Goal: Information Seeking & Learning: Check status

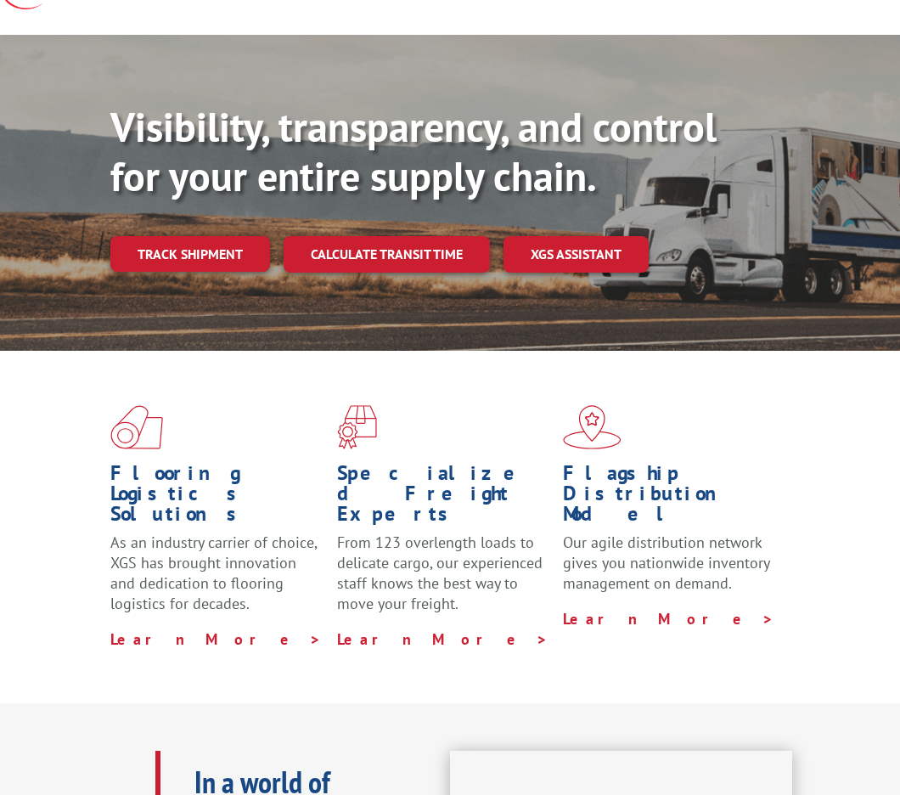
scroll to position [255, 0]
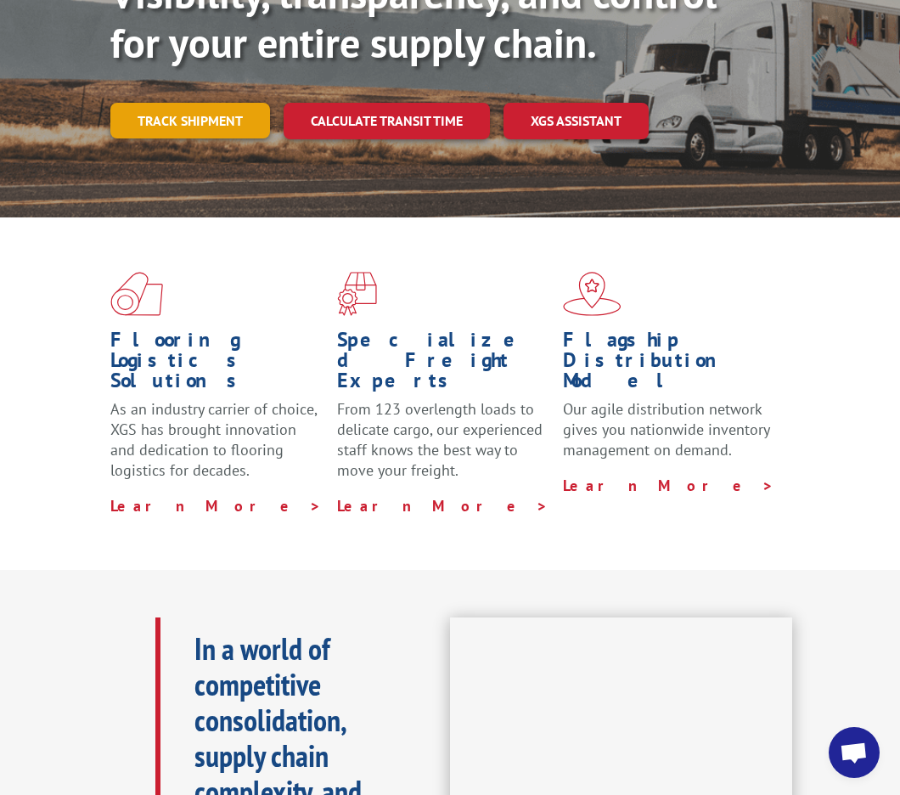
click at [171, 116] on link "Track shipment" at bounding box center [190, 121] width 160 height 36
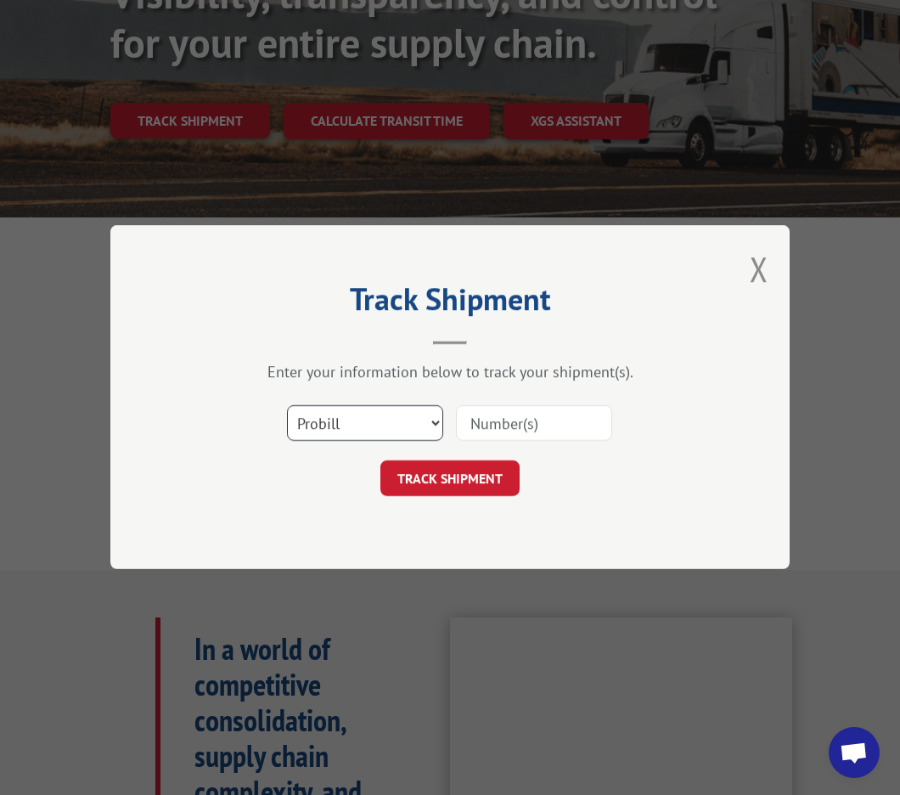
click at [431, 420] on select "Select category... Probill BOL PO" at bounding box center [365, 424] width 156 height 36
select select "bol"
click at [287, 406] on select "Select category... Probill BOL PO" at bounding box center [365, 424] width 156 height 36
click at [535, 419] on input at bounding box center [534, 424] width 156 height 36
type input "50865340"
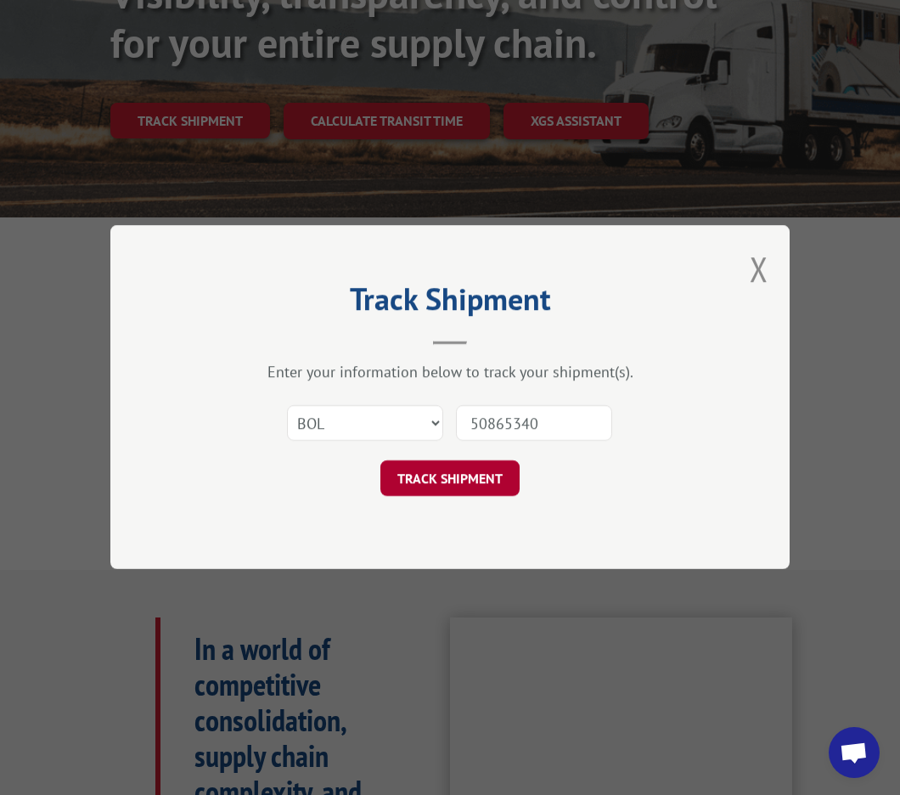
click at [462, 474] on button "TRACK SHIPMENT" at bounding box center [450, 479] width 139 height 36
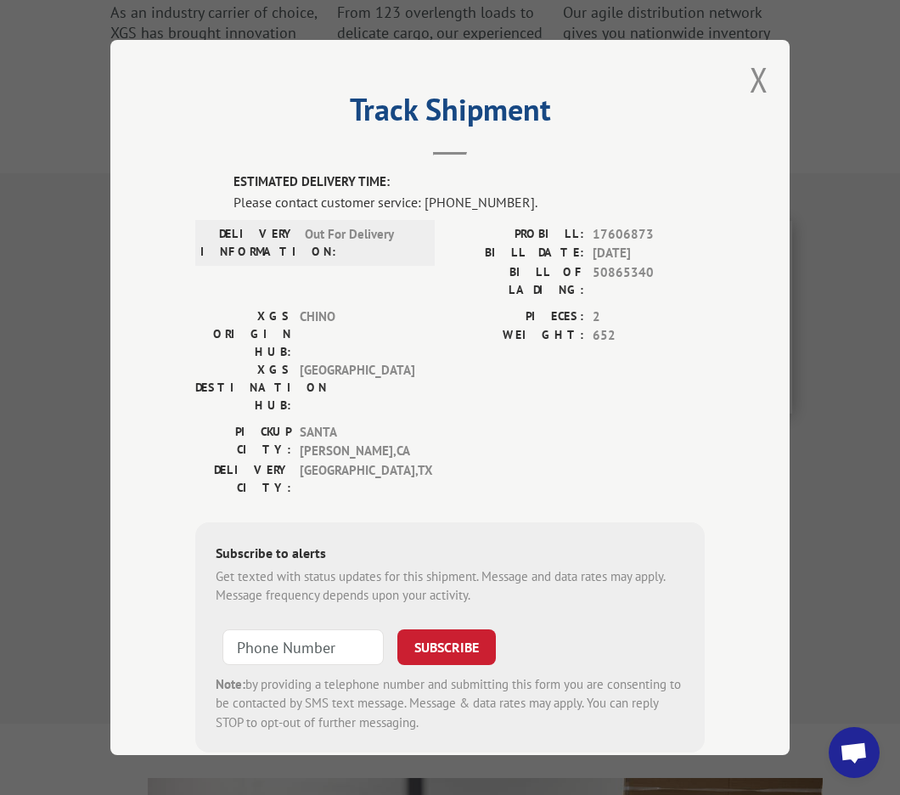
scroll to position [680, 0]
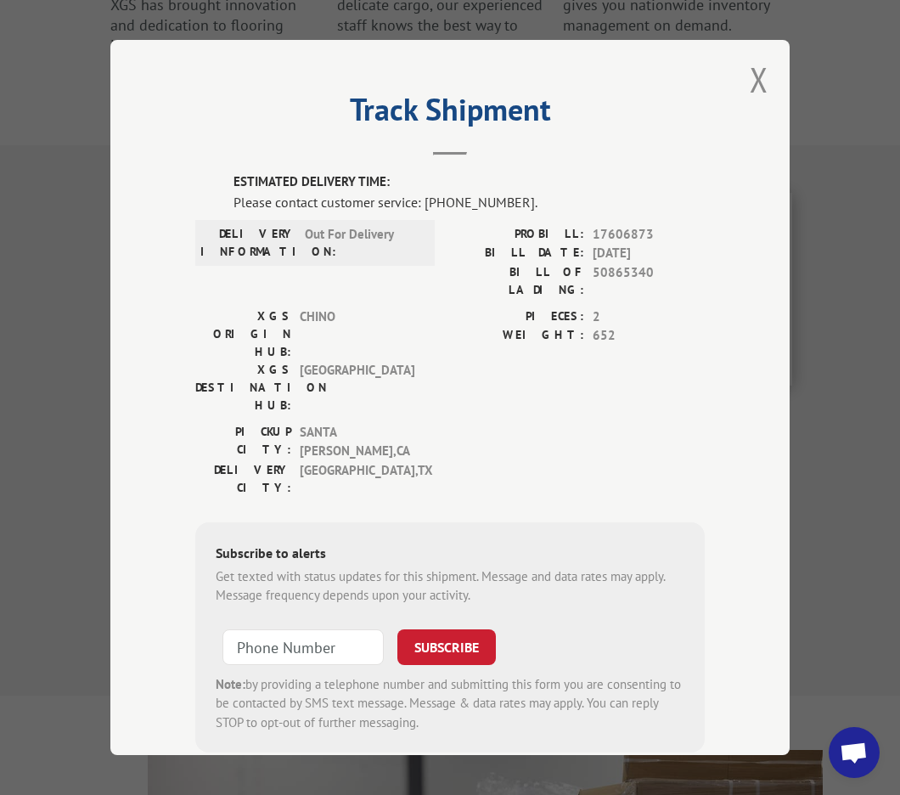
drag, startPoint x: 640, startPoint y: 68, endPoint x: 632, endPoint y: 37, distance: 31.7
click at [632, 40] on div "Track Shipment ESTIMATED DELIVERY TIME: Please contact customer service: [PHONE…" at bounding box center [450, 397] width 680 height 715
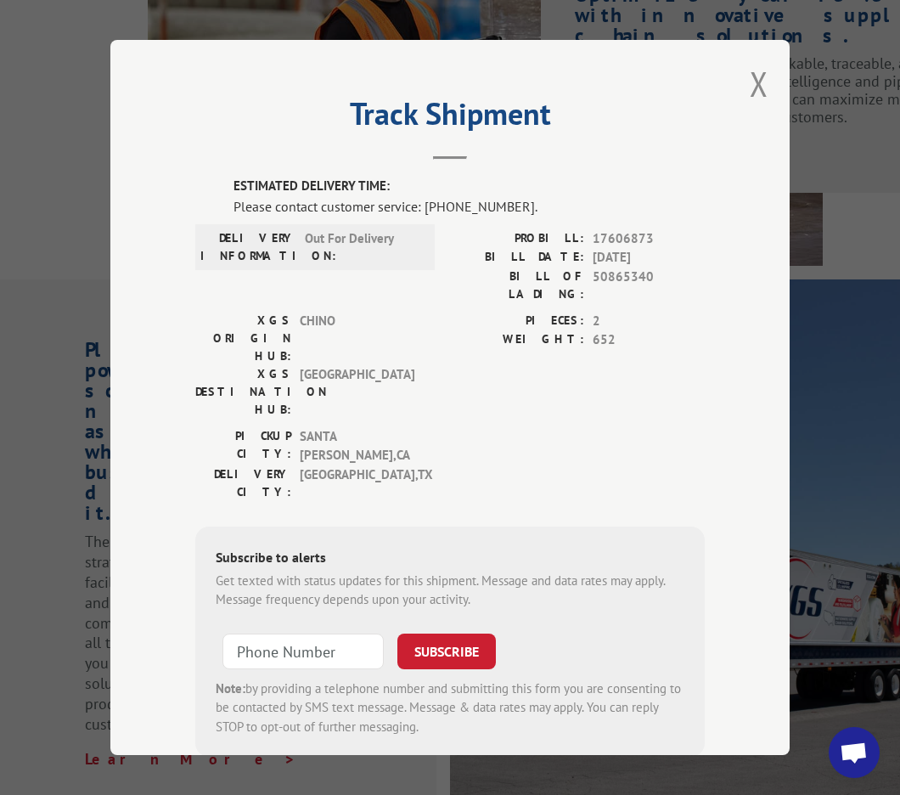
scroll to position [1529, 0]
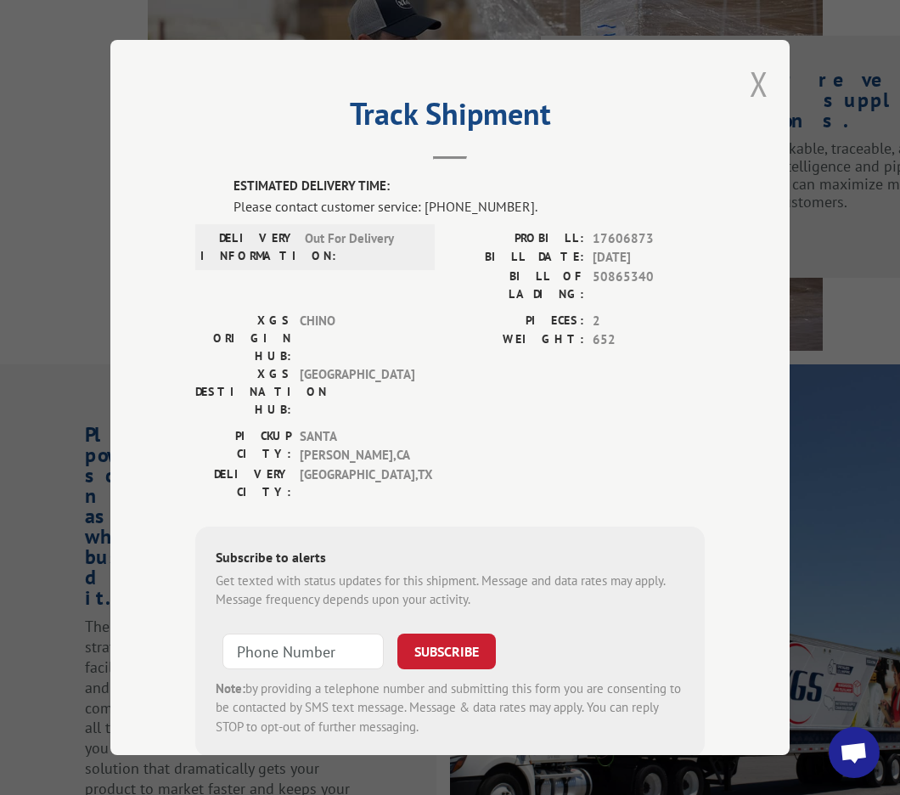
click at [754, 75] on button "Close modal" at bounding box center [759, 83] width 19 height 45
